Goal: Information Seeking & Learning: Check status

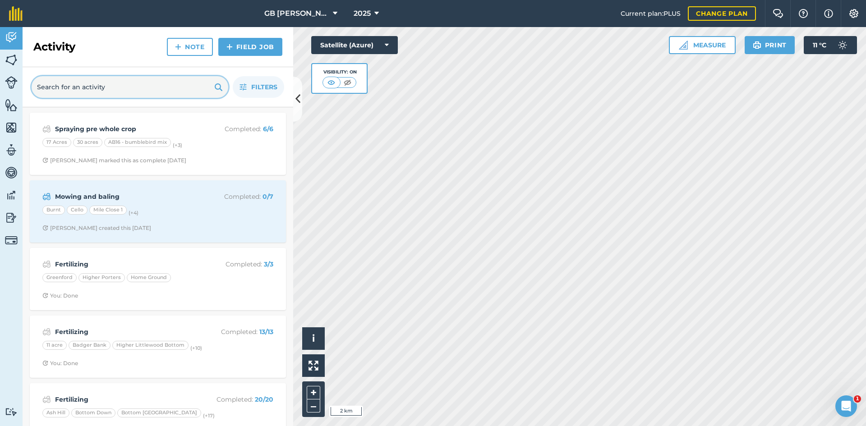
click at [89, 85] on input "text" at bounding box center [130, 87] width 197 height 22
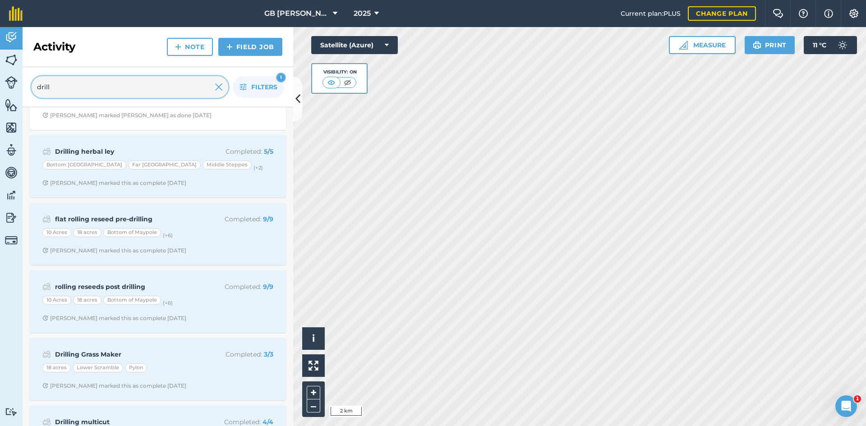
scroll to position [90, 0]
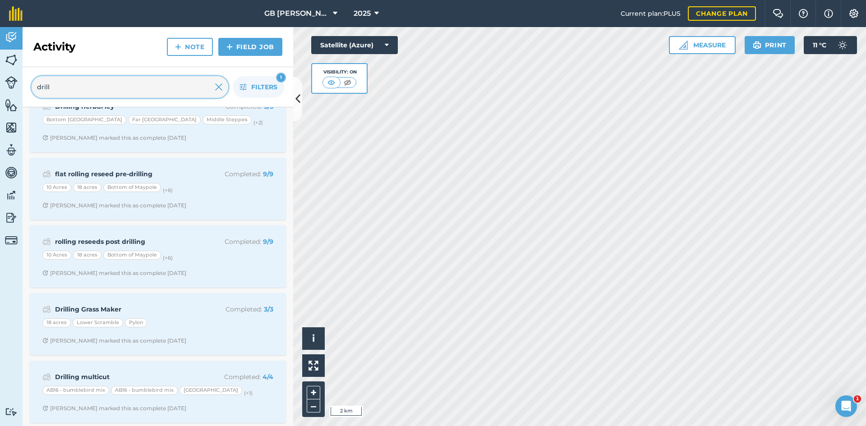
type input "drill"
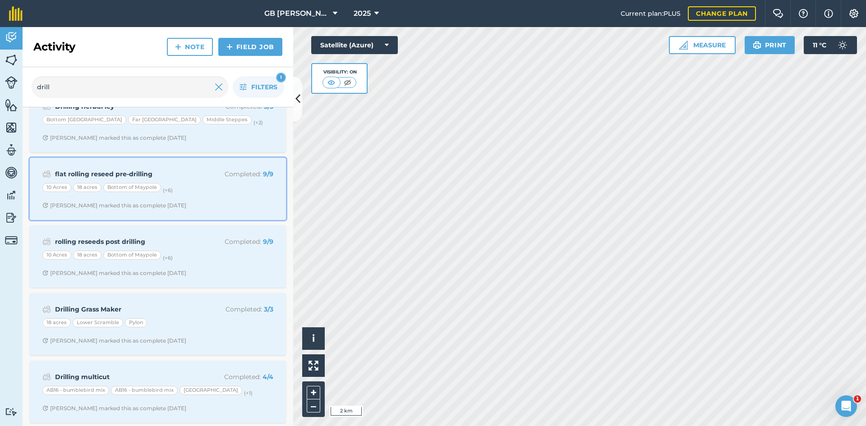
click at [248, 204] on span "[PERSON_NAME] marked this as complete [DATE]" at bounding box center [157, 205] width 231 height 7
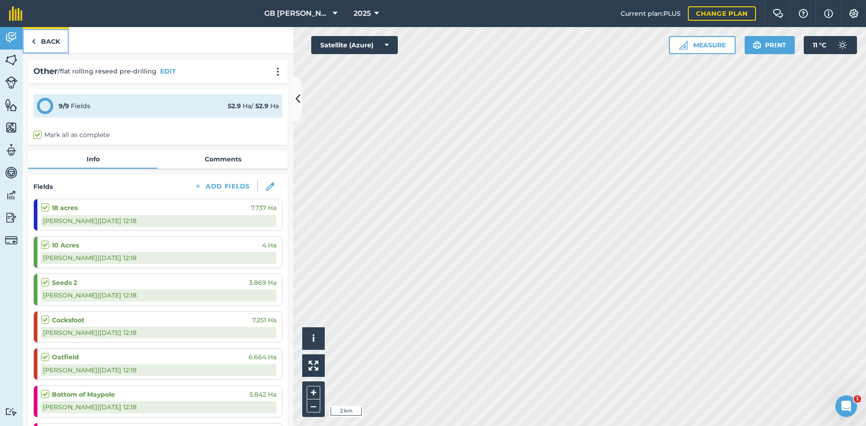
click at [32, 38] on img at bounding box center [34, 41] width 4 height 11
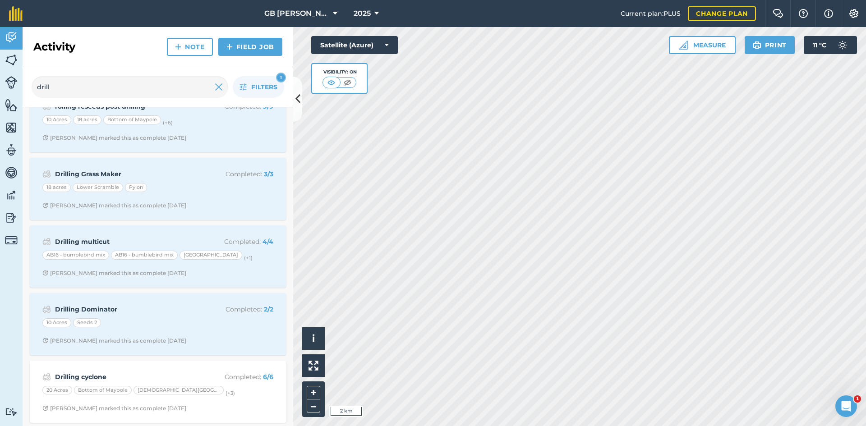
scroll to position [180, 0]
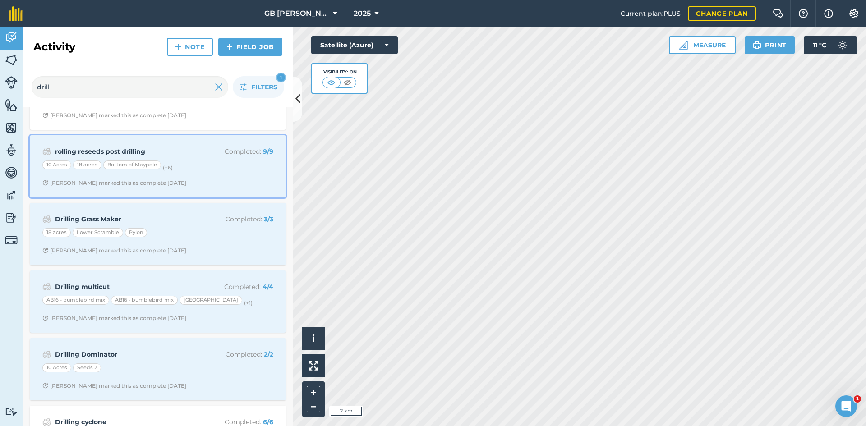
click at [248, 184] on span "[PERSON_NAME] marked this as complete [DATE]" at bounding box center [157, 182] width 231 height 7
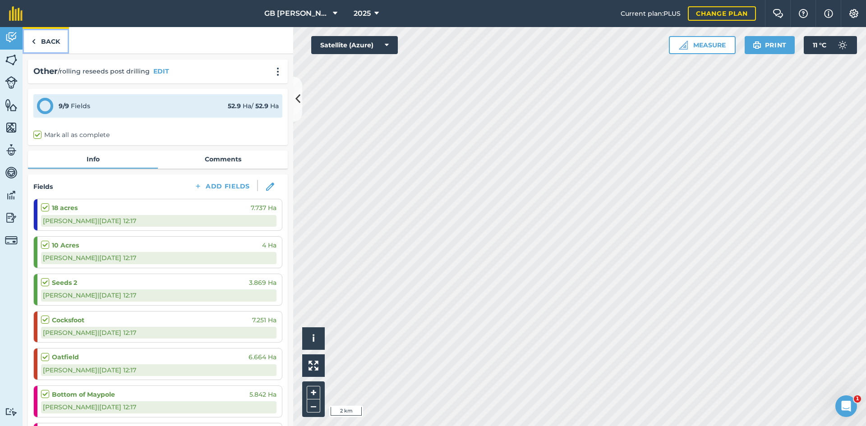
click at [54, 42] on link "Back" at bounding box center [46, 40] width 46 height 27
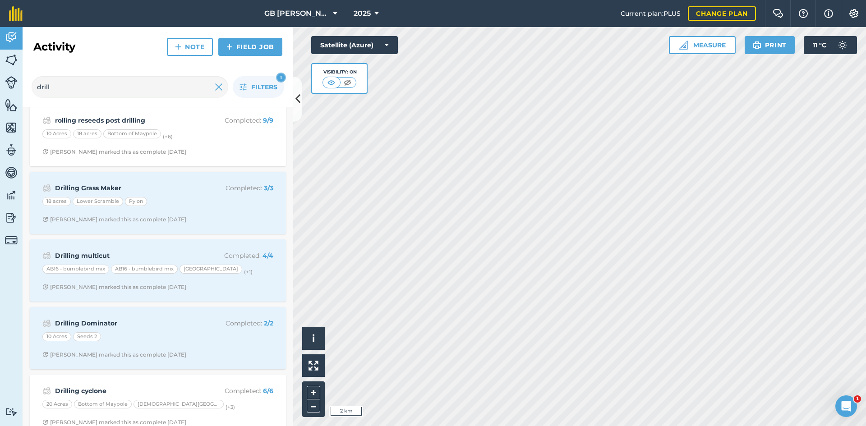
scroll to position [270, 0]
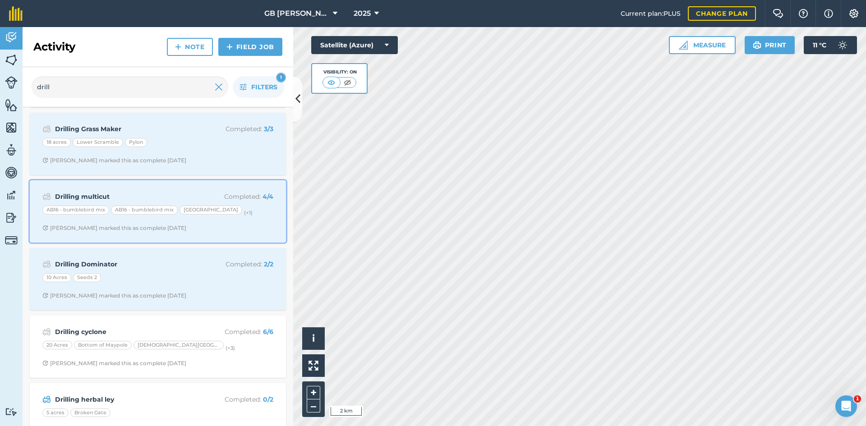
click at [256, 229] on span "[PERSON_NAME] marked this as complete [DATE]" at bounding box center [157, 228] width 231 height 7
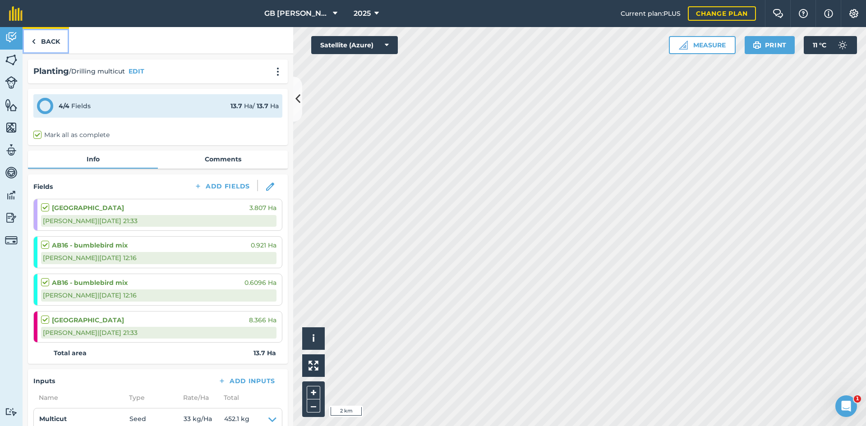
click at [59, 46] on link "Back" at bounding box center [46, 40] width 46 height 27
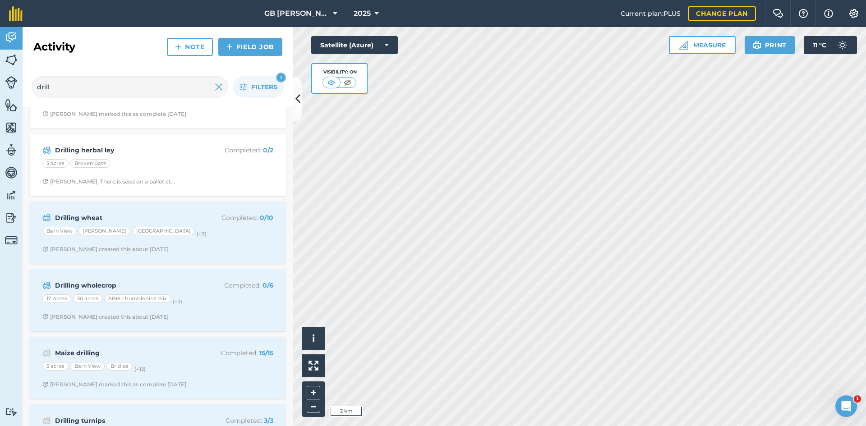
scroll to position [541, 0]
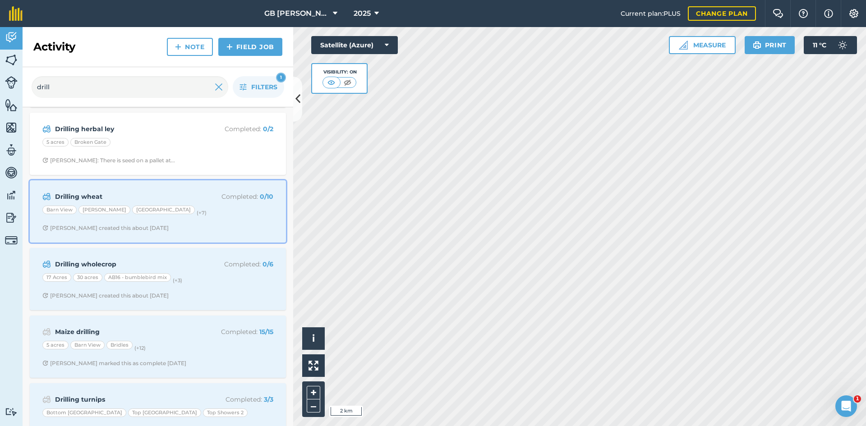
click at [234, 226] on span "[PERSON_NAME] created this about [DATE]" at bounding box center [157, 228] width 231 height 7
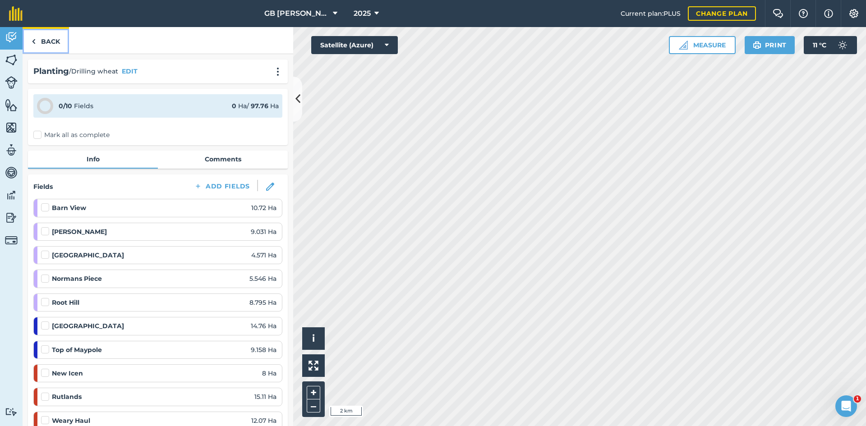
click at [44, 33] on link "Back" at bounding box center [46, 40] width 46 height 27
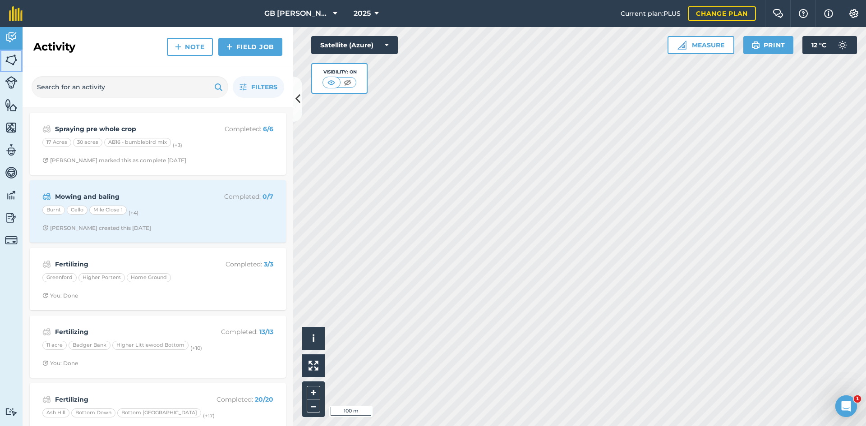
drag, startPoint x: 5, startPoint y: 56, endPoint x: 7, endPoint y: 60, distance: 4.6
click at [5, 56] on link "Fields" at bounding box center [11, 61] width 23 height 23
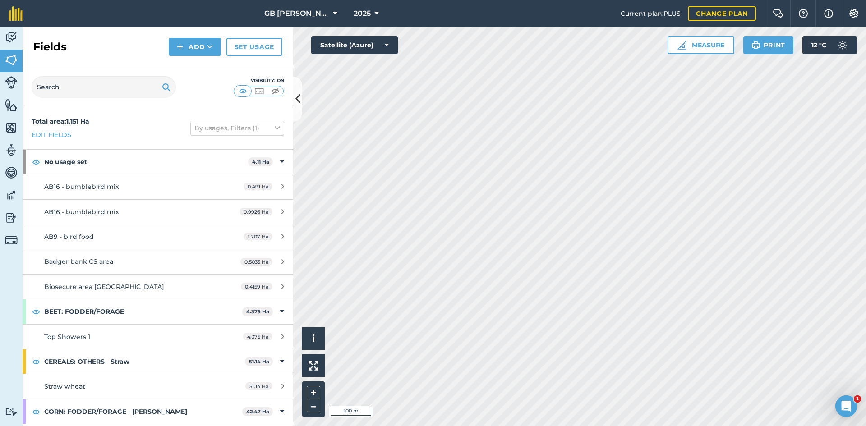
click at [498, 426] on html "GB Holmes Farms 2025 Current plan : PLUS Change plan Farm Chat Help Info Settin…" at bounding box center [433, 213] width 866 height 426
